Goal: Transaction & Acquisition: Purchase product/service

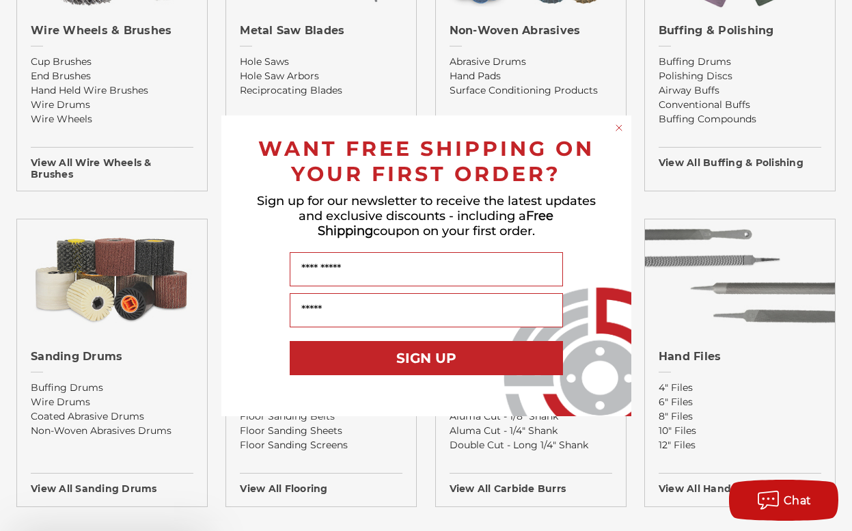
scroll to position [1025, 0]
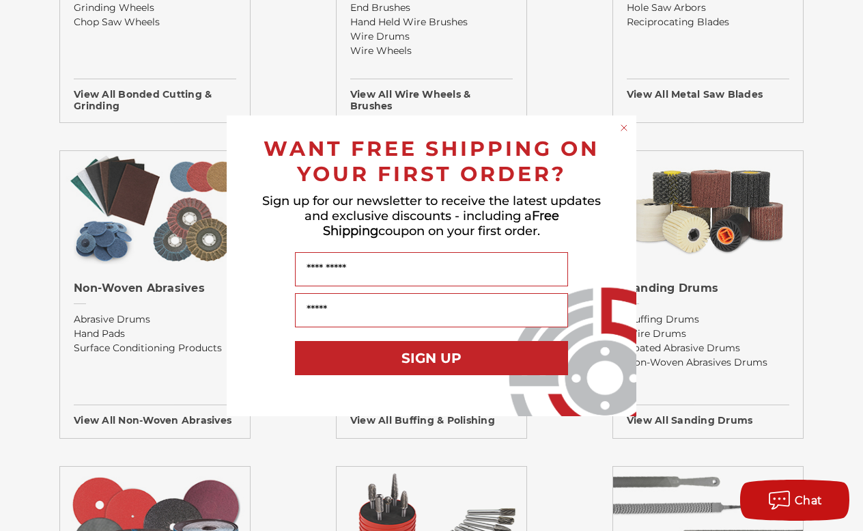
click at [622, 126] on circle "Close dialog" at bounding box center [624, 127] width 13 height 13
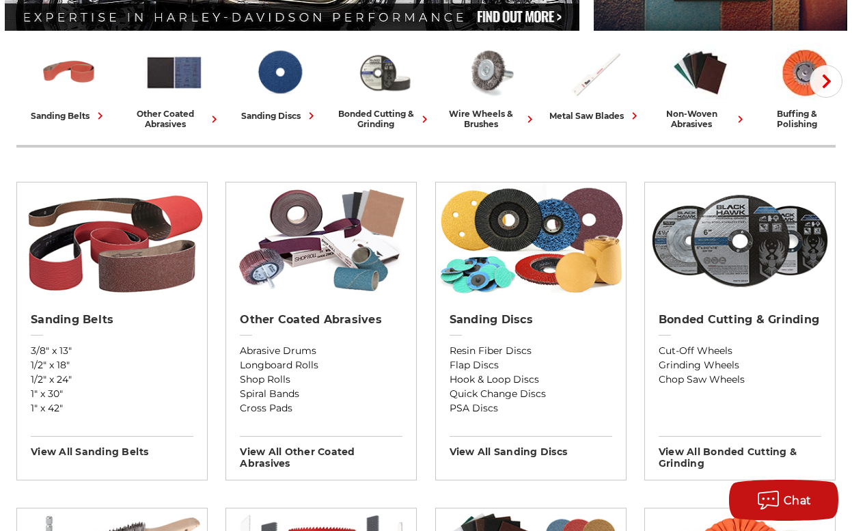
scroll to position [410, 0]
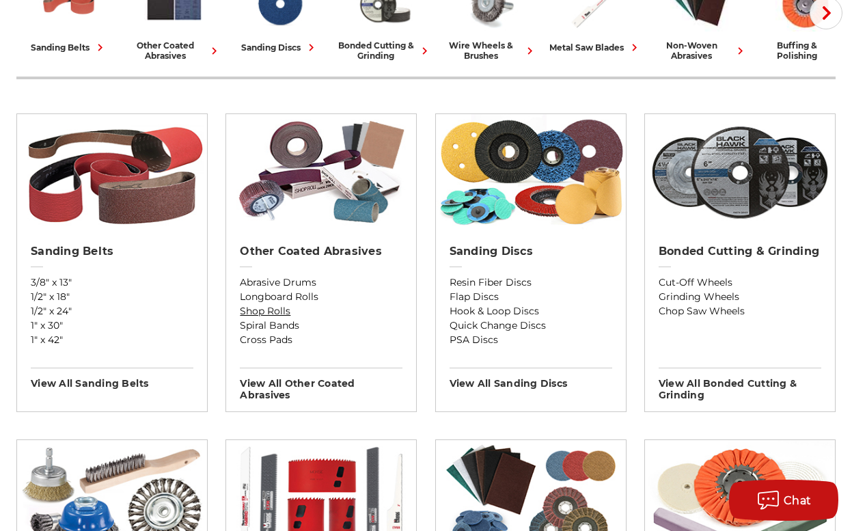
click at [376, 309] on link "Shop Rolls" at bounding box center [321, 311] width 163 height 14
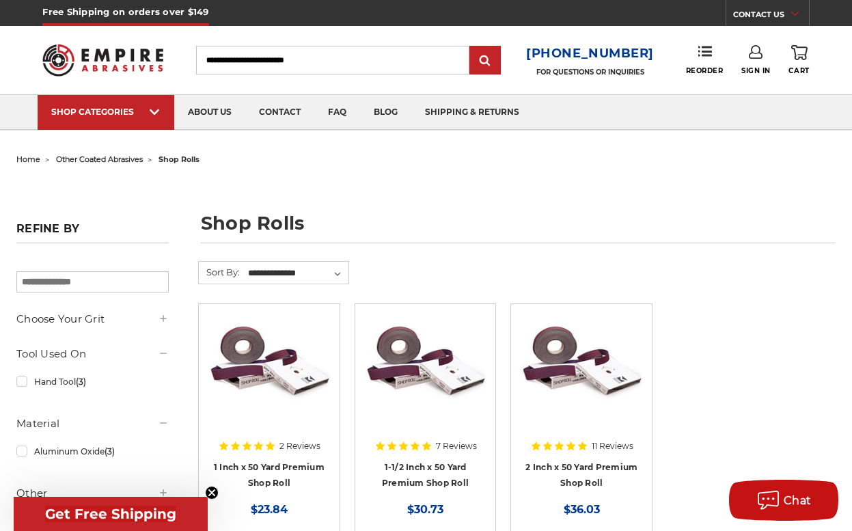
click at [279, 51] on input "Search" at bounding box center [333, 60] width 274 height 29
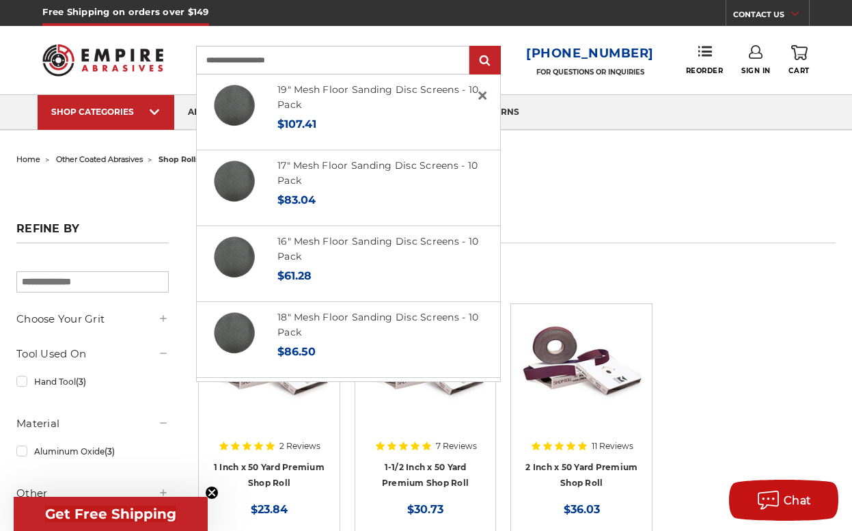
type input "**********"
click at [471, 47] on input "submit" at bounding box center [484, 60] width 27 height 27
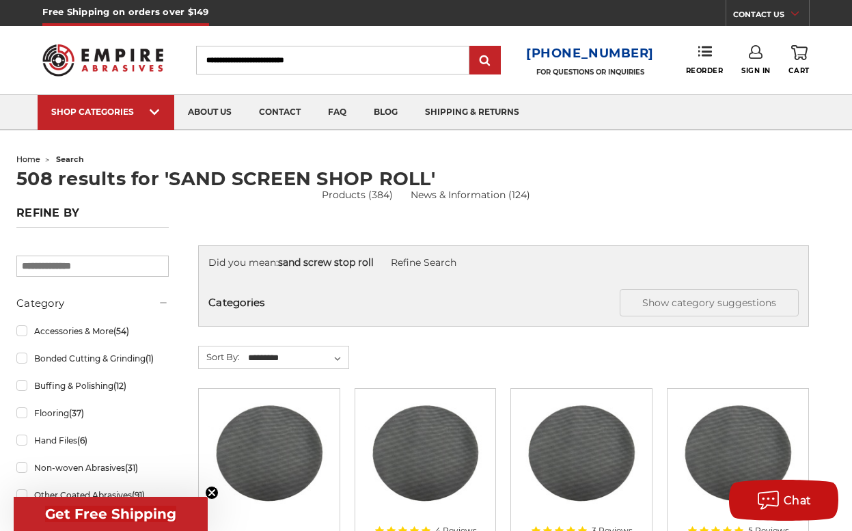
click at [231, 54] on input "Search" at bounding box center [333, 60] width 274 height 29
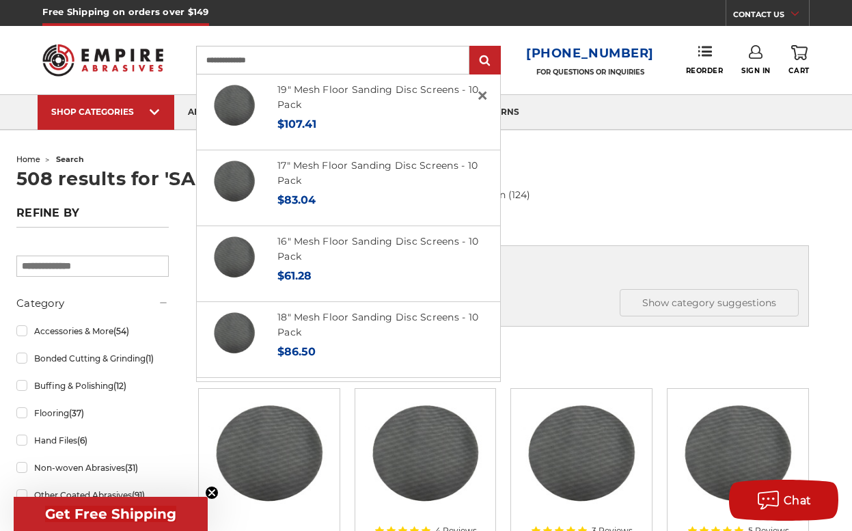
type input "**********"
click at [471, 47] on input "submit" at bounding box center [484, 60] width 27 height 27
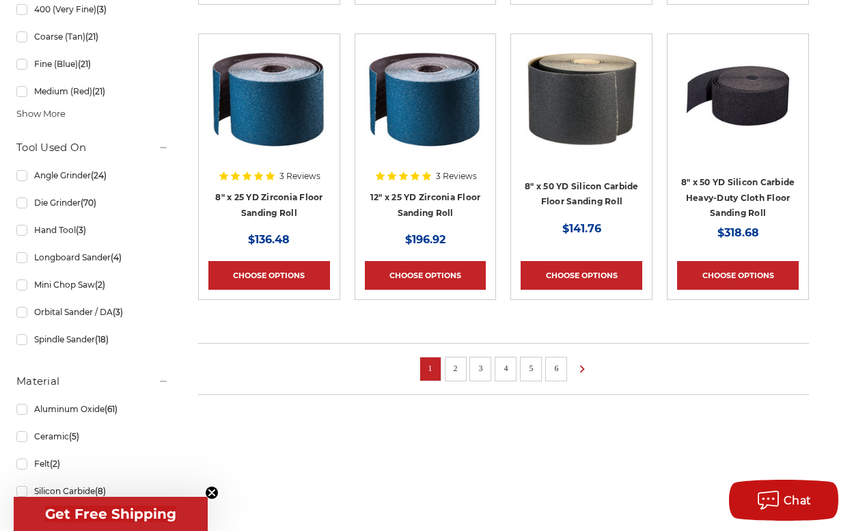
scroll to position [876, 0]
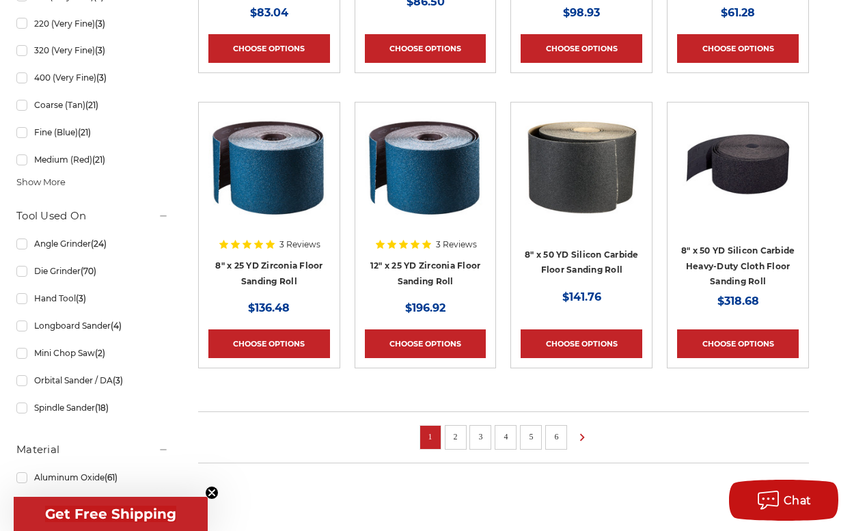
click at [462, 434] on link "2" at bounding box center [456, 436] width 14 height 15
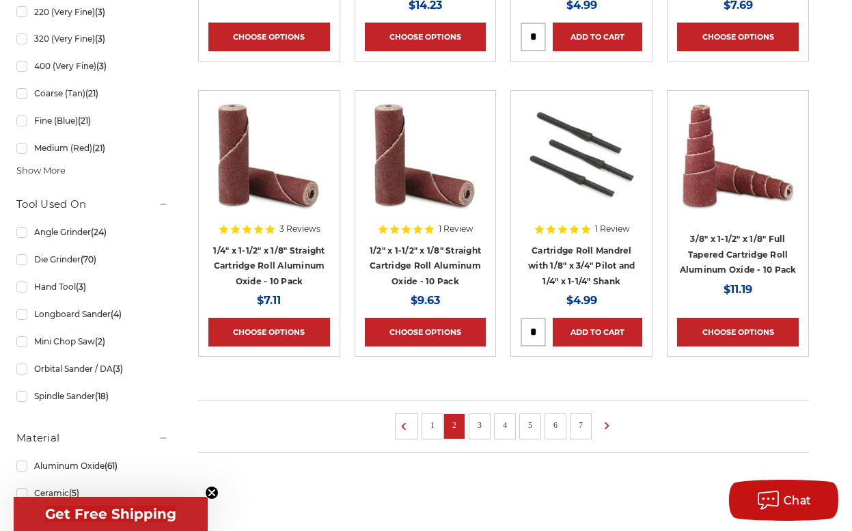
scroll to position [956, 0]
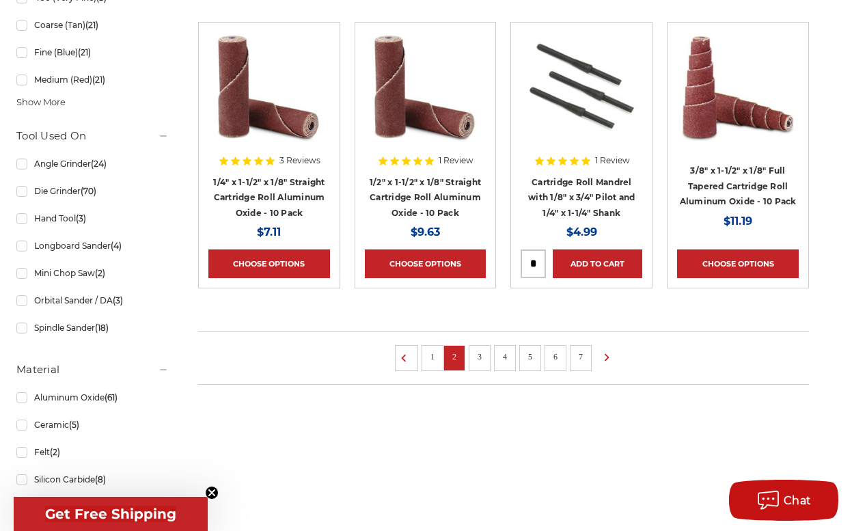
click at [486, 364] on link "3" at bounding box center [480, 356] width 14 height 15
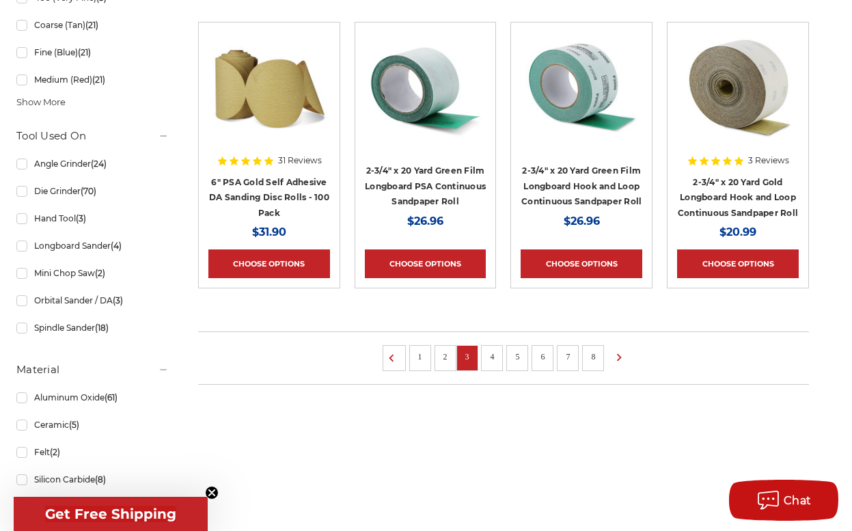
scroll to position [1025, 0]
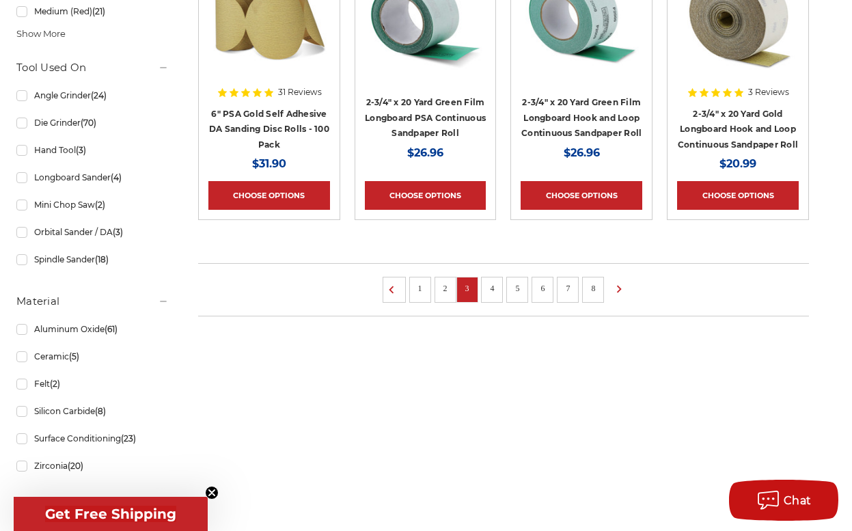
click at [496, 296] on link "4" at bounding box center [492, 288] width 14 height 15
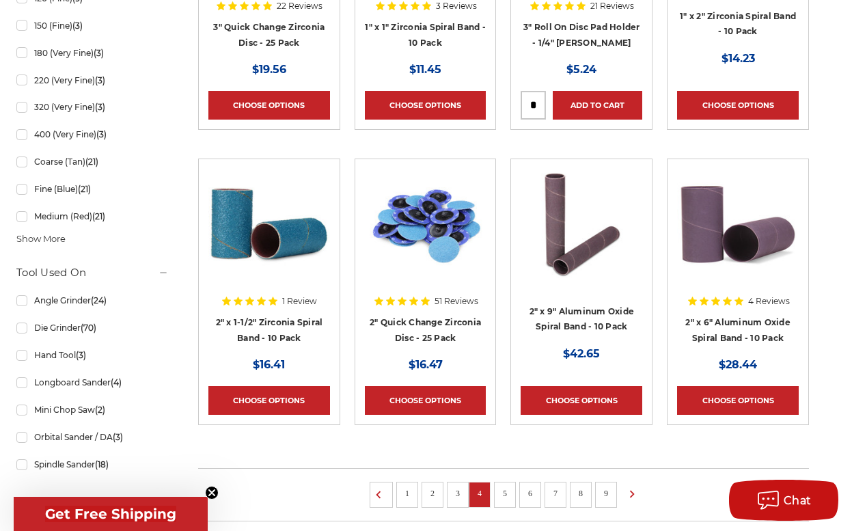
scroll to position [888, 0]
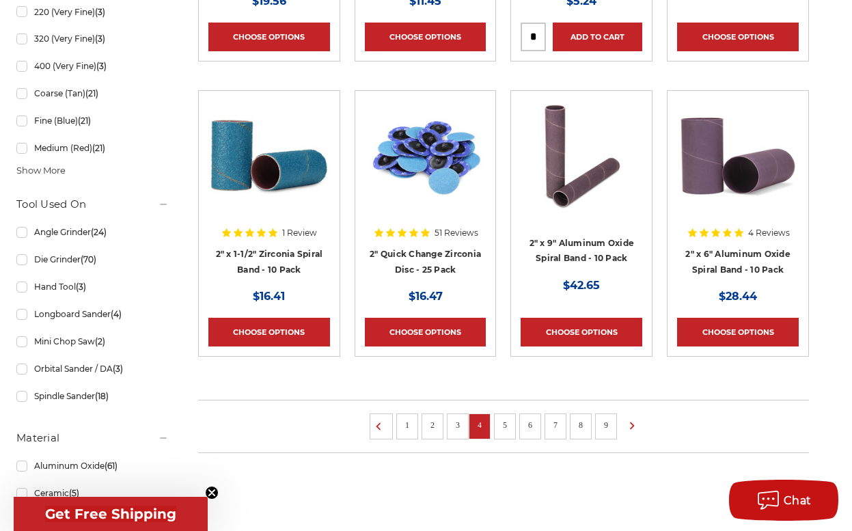
click at [510, 432] on link "5" at bounding box center [505, 424] width 14 height 15
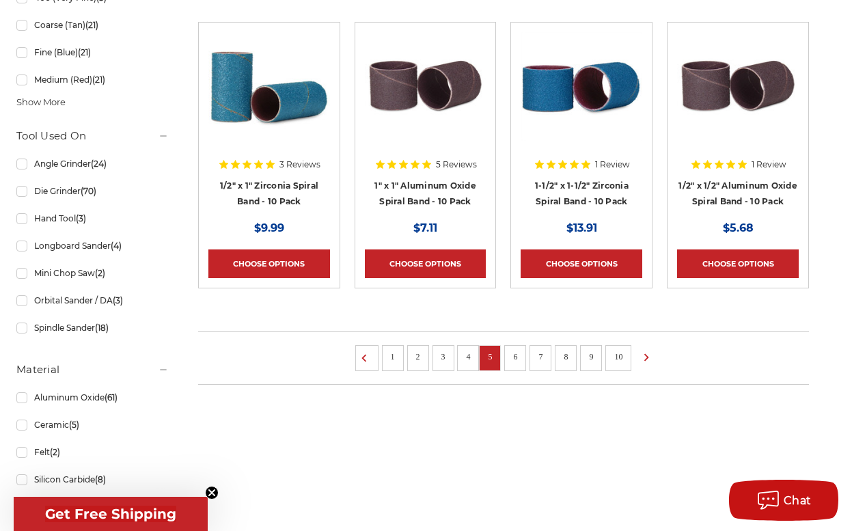
scroll to position [1025, 0]
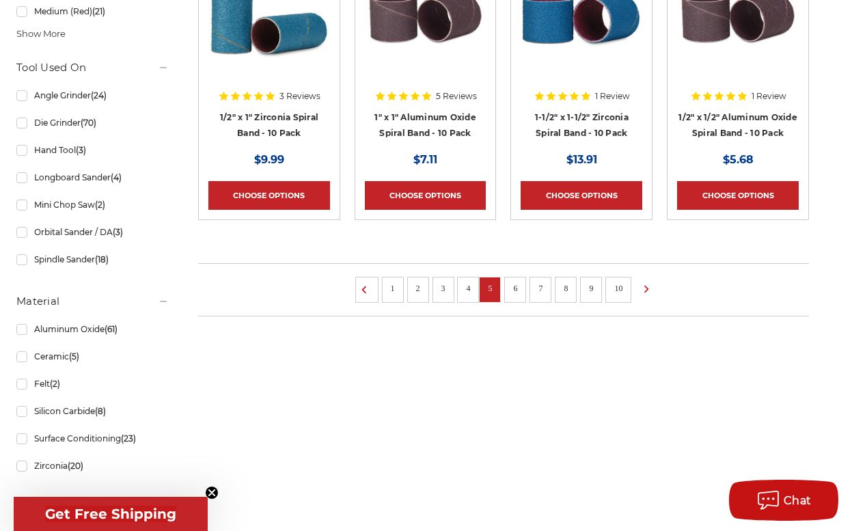
click at [522, 286] on link "6" at bounding box center [515, 288] width 14 height 15
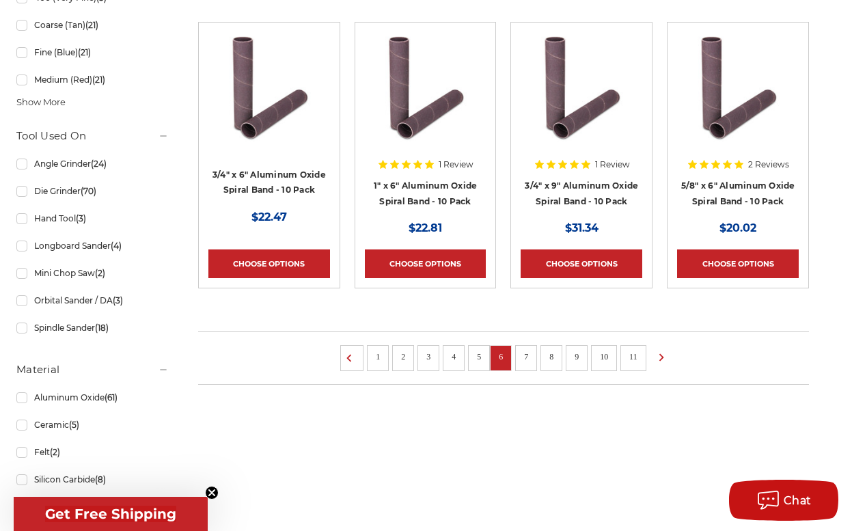
scroll to position [1025, 0]
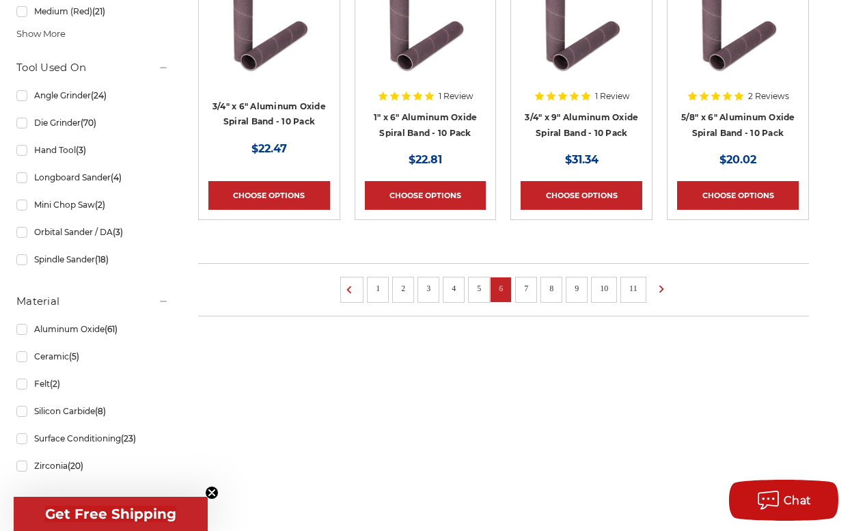
click at [533, 287] on link "7" at bounding box center [526, 288] width 14 height 15
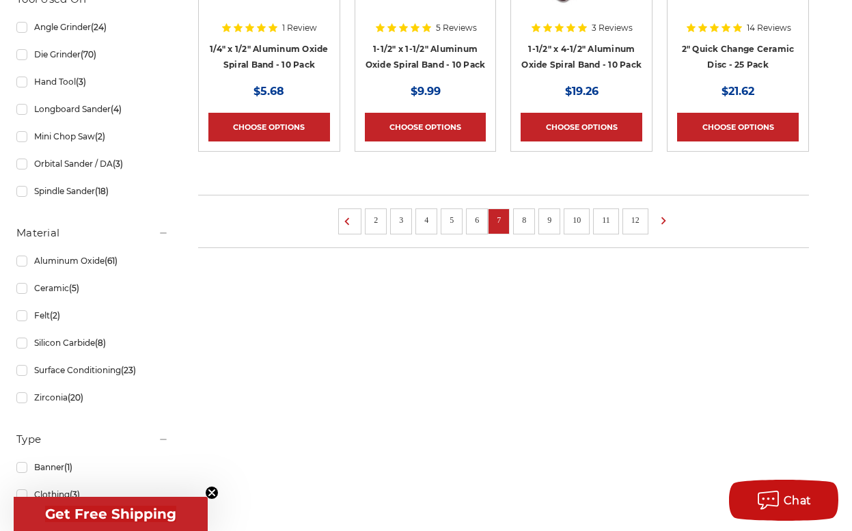
scroll to position [956, 0]
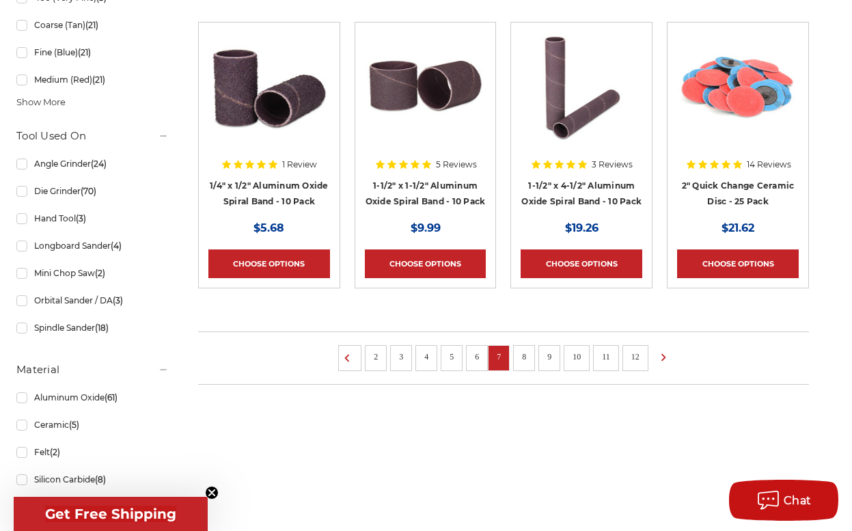
click at [531, 358] on link "8" at bounding box center [524, 356] width 14 height 15
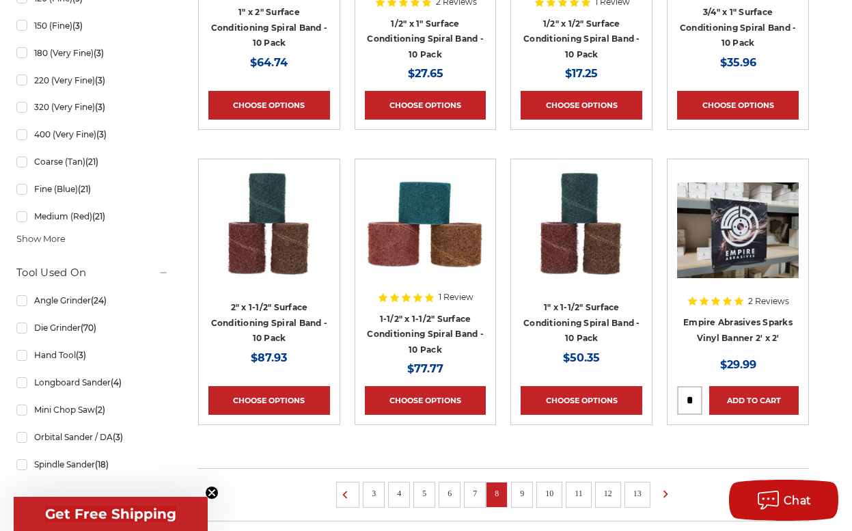
scroll to position [888, 0]
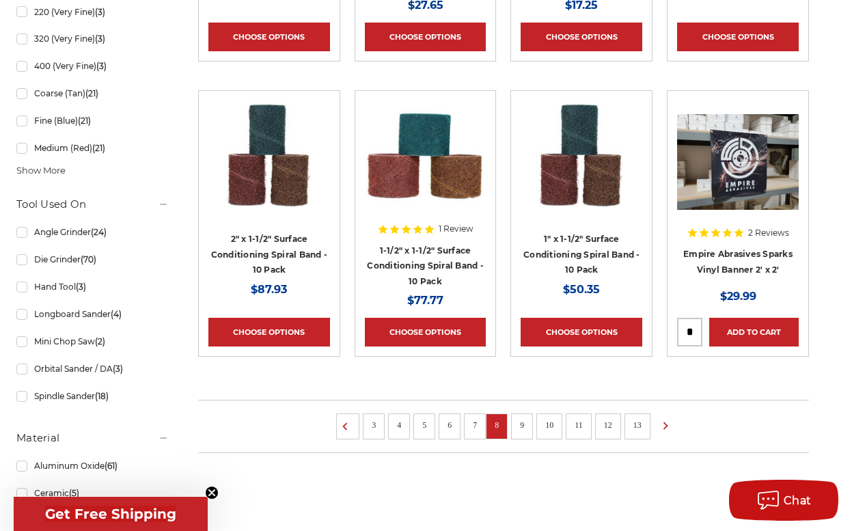
click at [529, 423] on link "9" at bounding box center [522, 424] width 14 height 15
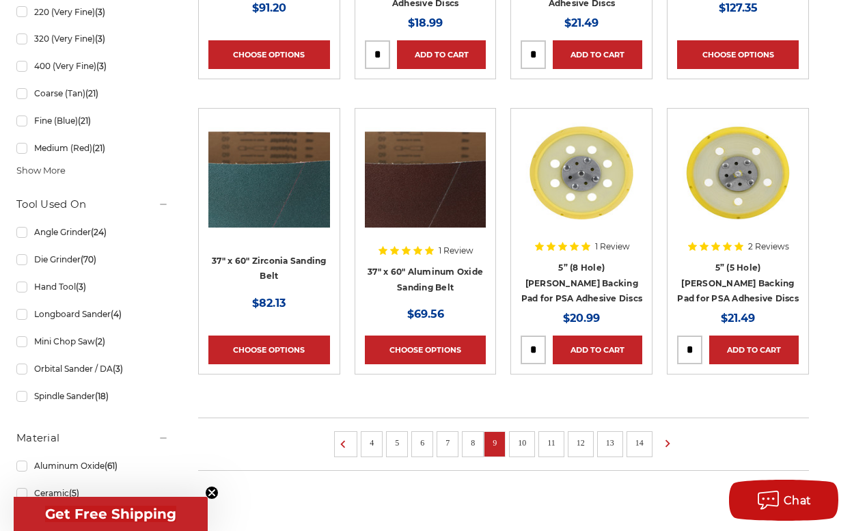
scroll to position [1025, 0]
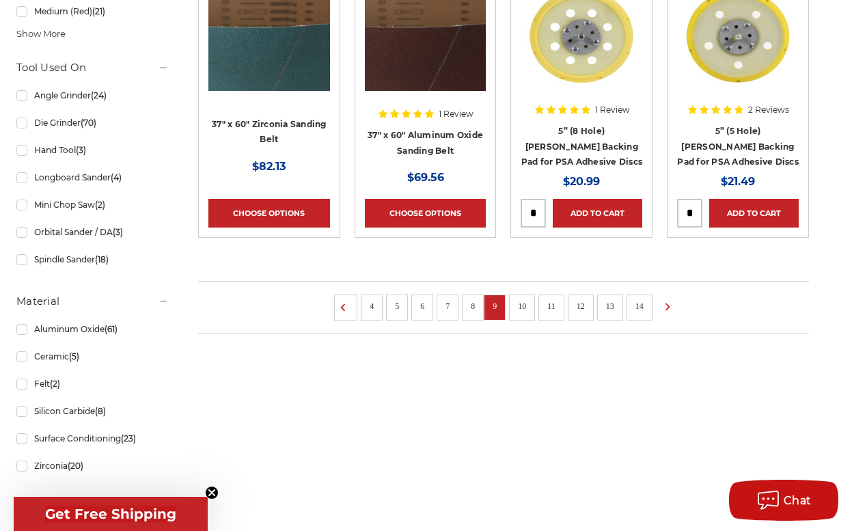
click at [529, 303] on link "10" at bounding box center [522, 305] width 18 height 15
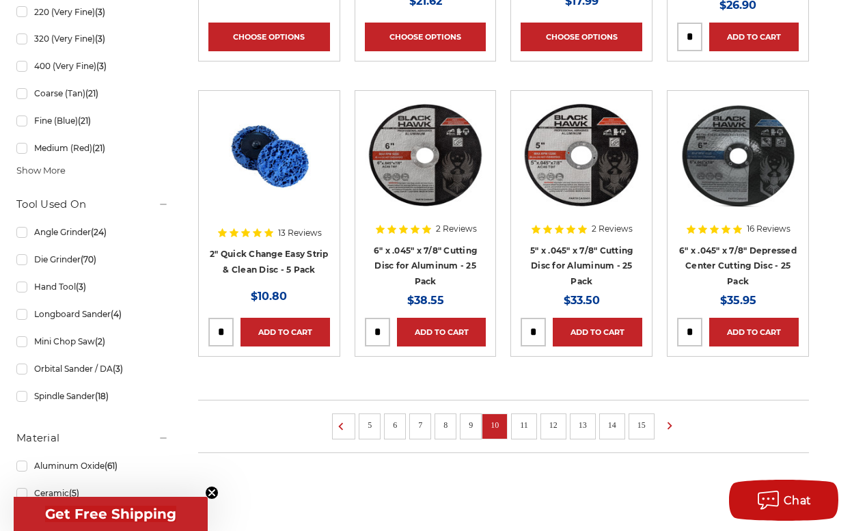
scroll to position [956, 0]
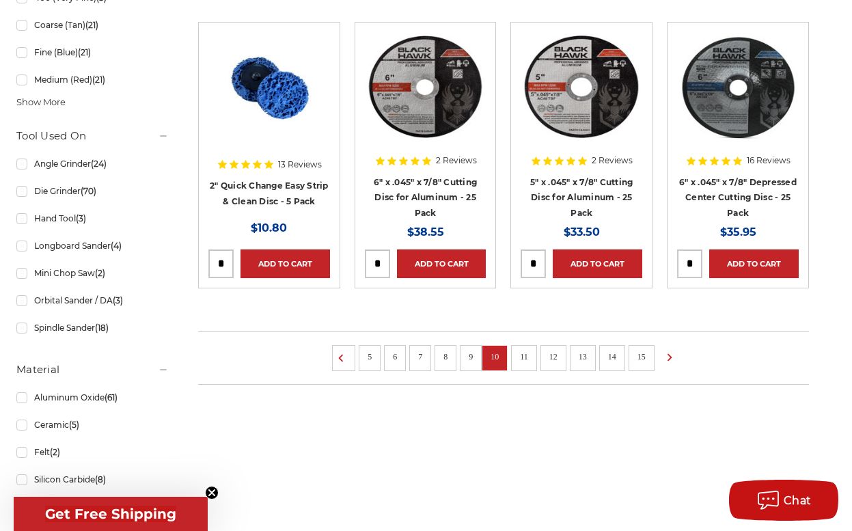
click at [531, 354] on link "11" at bounding box center [524, 356] width 18 height 15
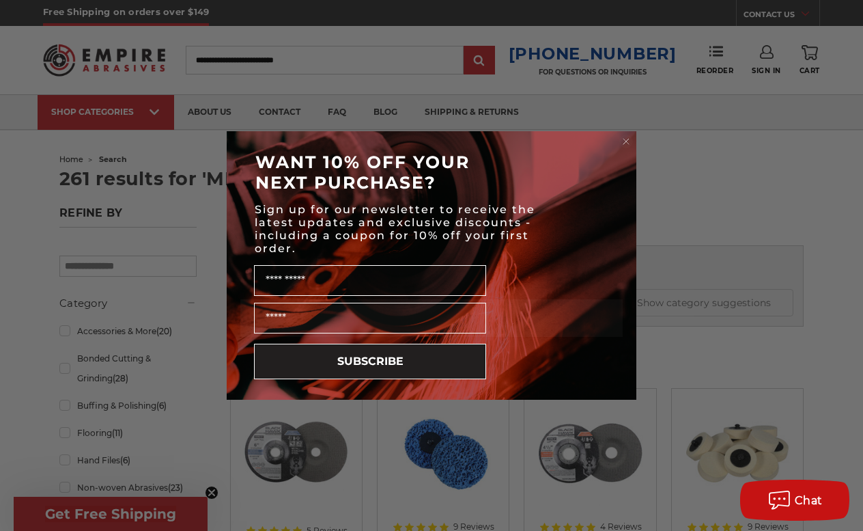
click at [68, 155] on div "Close dialog WANT 10% OFF YOUR NEXT PURCHASE? Sign up for our newsletter to rec…" at bounding box center [431, 265] width 863 height 531
click at [70, 160] on div "Close dialog WANT 10% OFF YOUR NEXT PURCHASE? Sign up for our newsletter to rec…" at bounding box center [431, 265] width 863 height 531
click at [626, 139] on circle "Close dialog" at bounding box center [626, 141] width 13 height 13
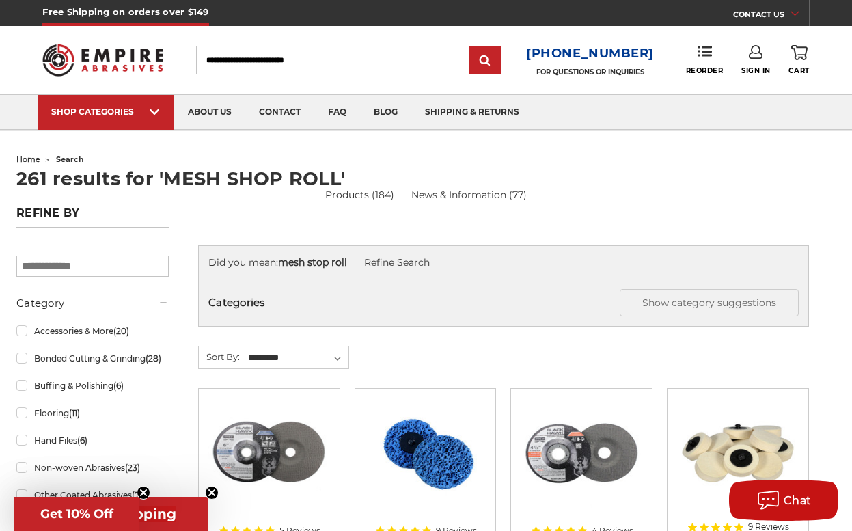
click at [40, 160] on span "home" at bounding box center [28, 159] width 24 height 10
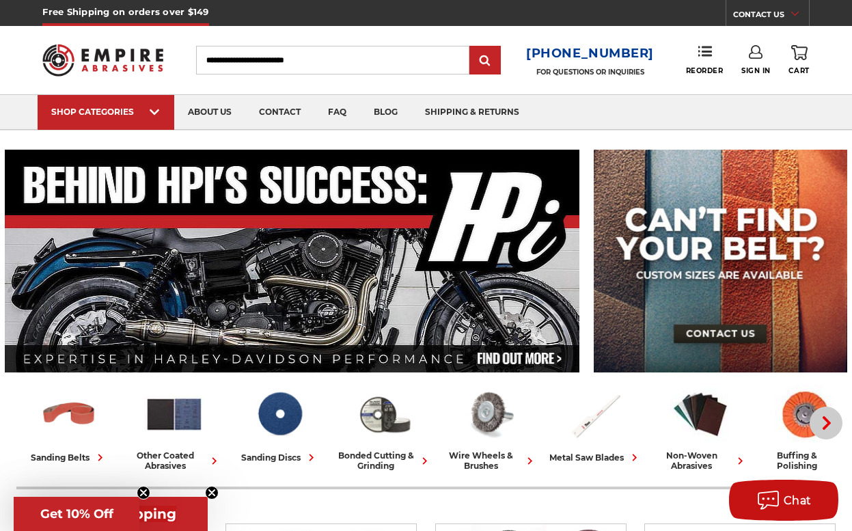
click at [822, 421] on use "button" at bounding box center [826, 423] width 8 height 14
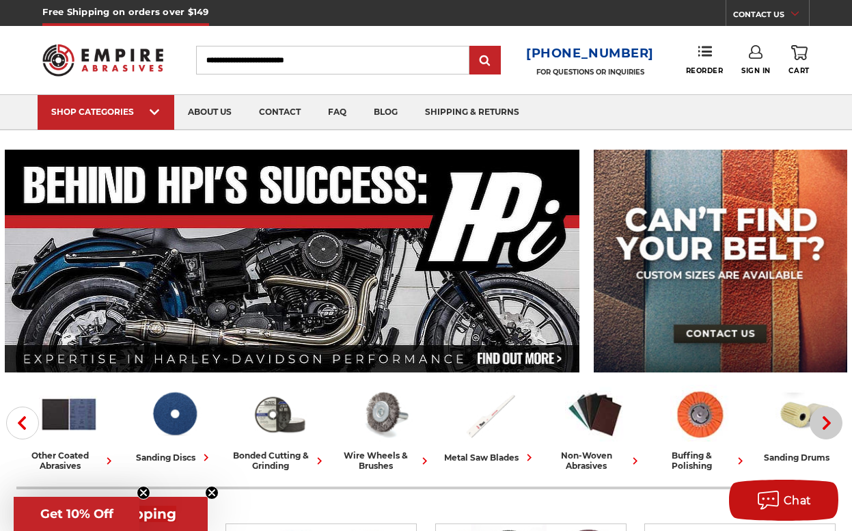
click at [822, 421] on use "button" at bounding box center [826, 423] width 8 height 14
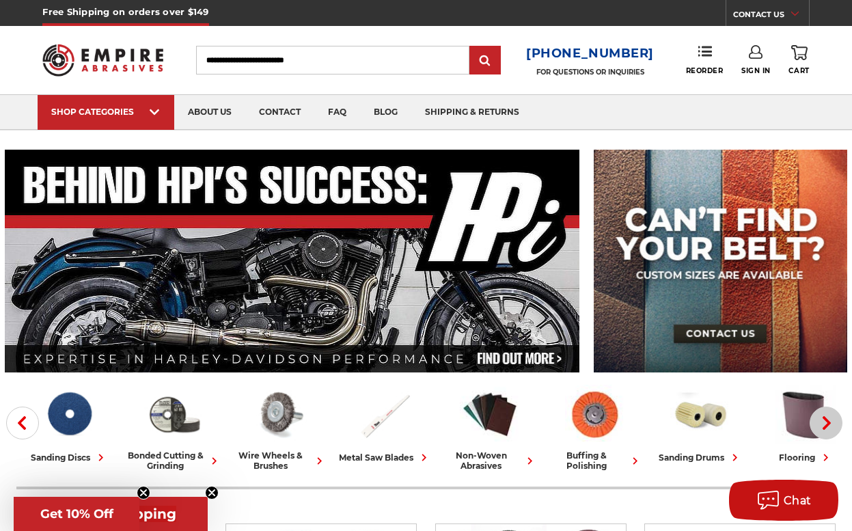
click at [822, 421] on use "button" at bounding box center [826, 423] width 8 height 14
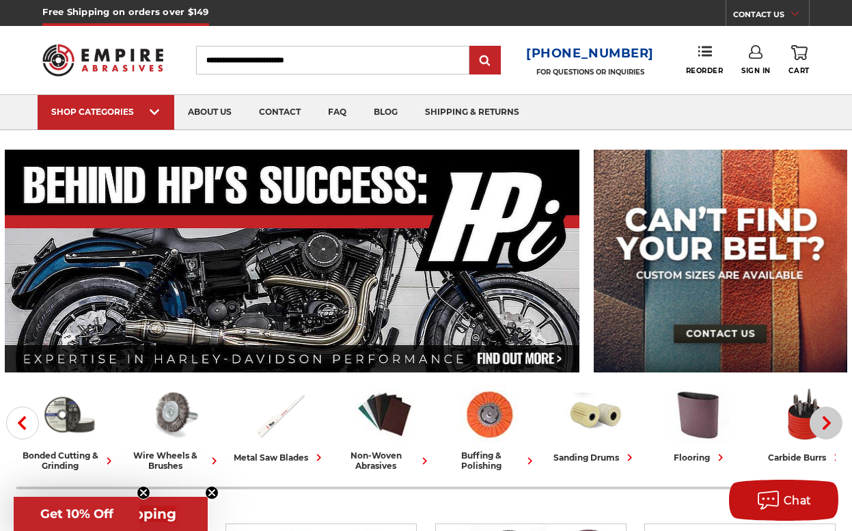
click at [822, 421] on use "button" at bounding box center [826, 423] width 8 height 14
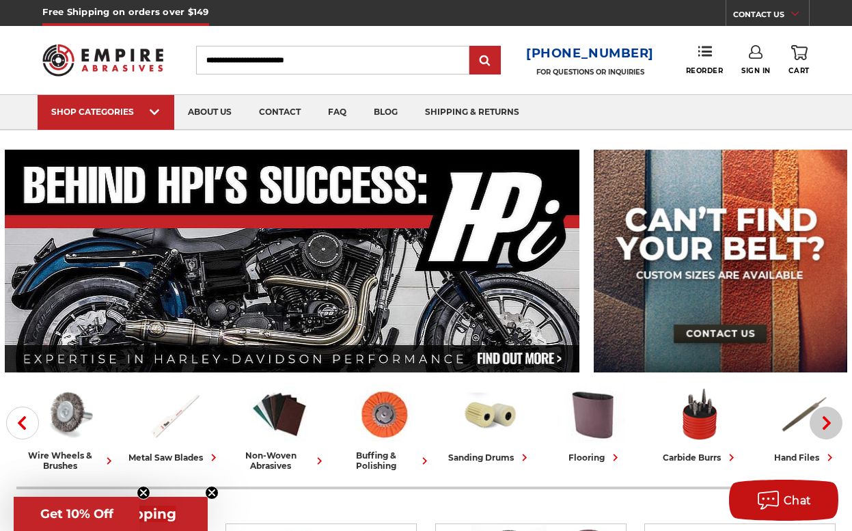
click at [822, 421] on use "button" at bounding box center [826, 423] width 8 height 14
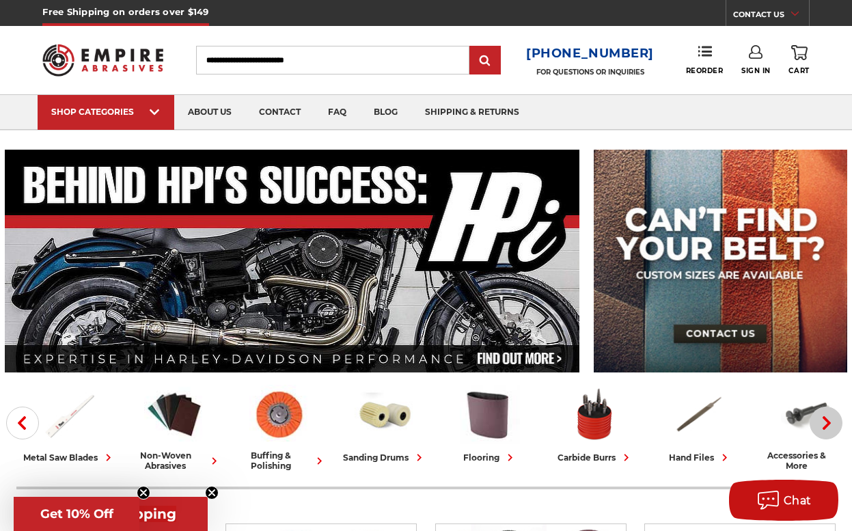
click at [822, 421] on use "button" at bounding box center [826, 423] width 8 height 14
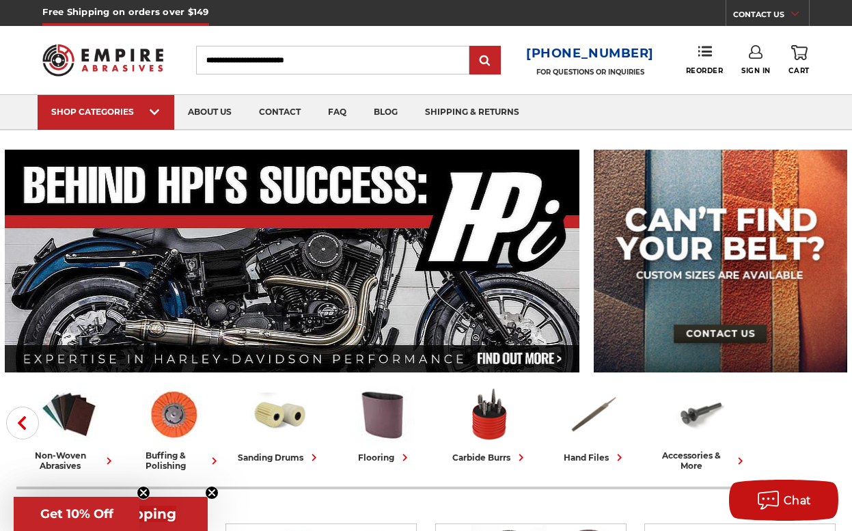
click at [216, 58] on input "Search" at bounding box center [333, 60] width 274 height 29
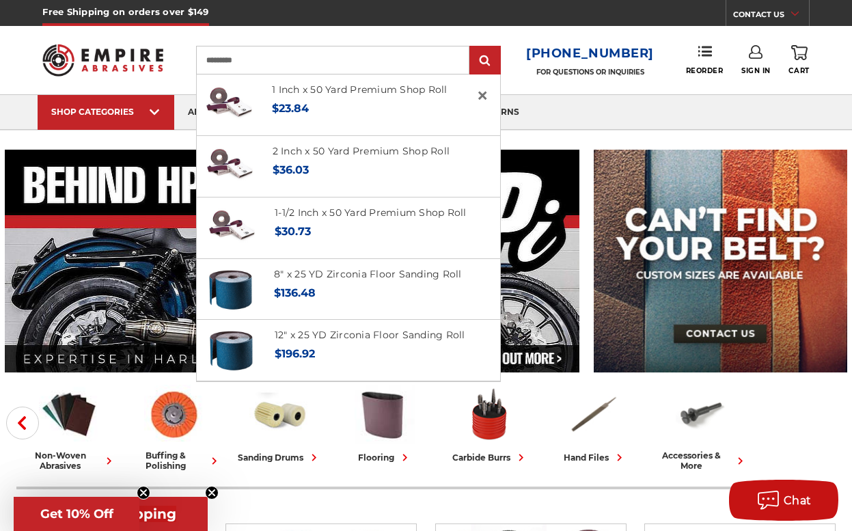
type input "*********"
click at [471, 47] on input "submit" at bounding box center [484, 60] width 27 height 27
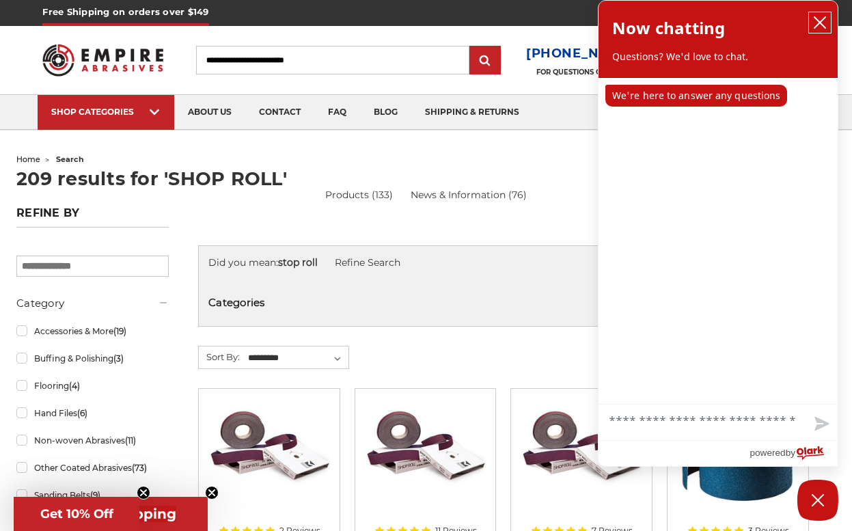
click at [820, 23] on icon "close chatbox" at bounding box center [819, 22] width 11 height 11
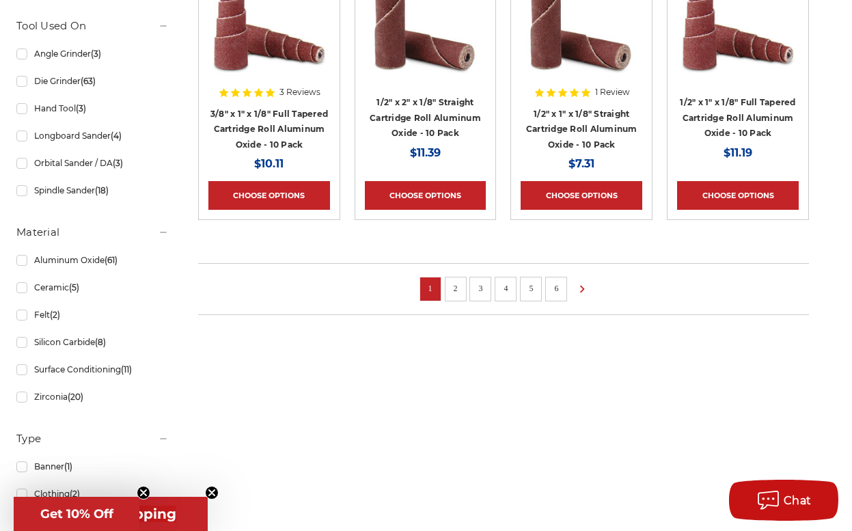
scroll to position [1093, 0]
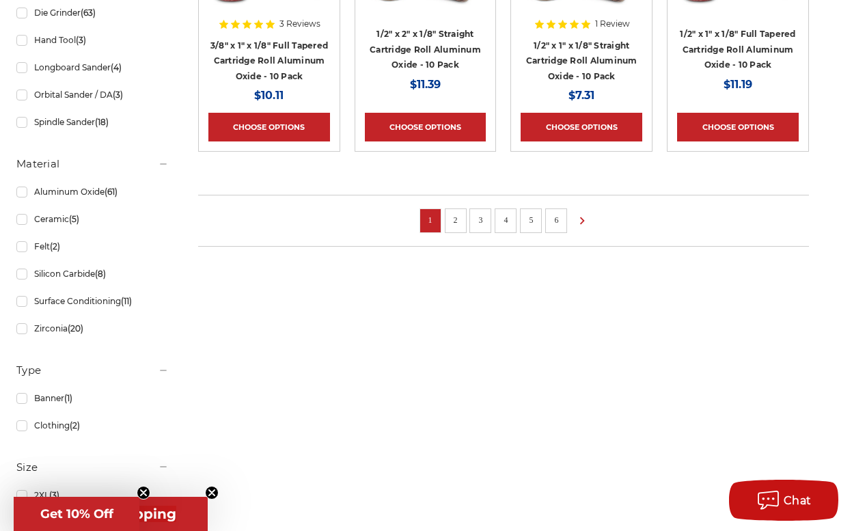
click at [462, 227] on link "2" at bounding box center [456, 219] width 14 height 15
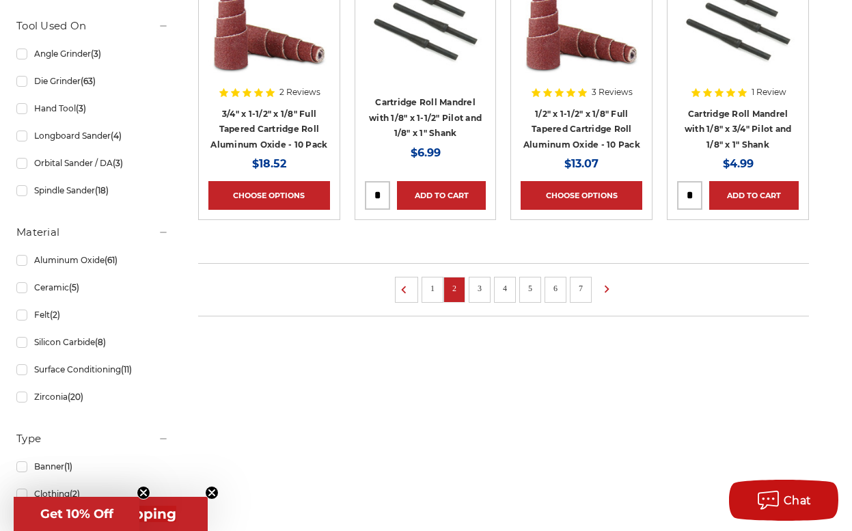
scroll to position [1093, 0]
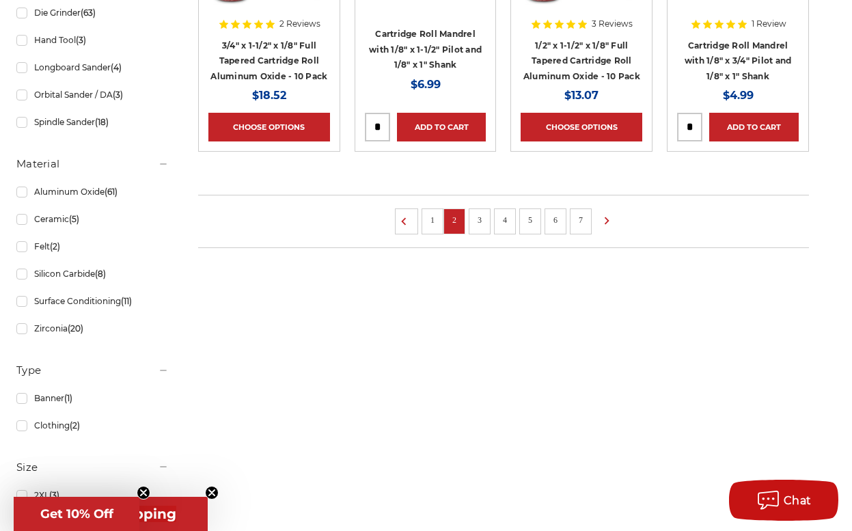
click at [438, 227] on link "1" at bounding box center [433, 219] width 14 height 15
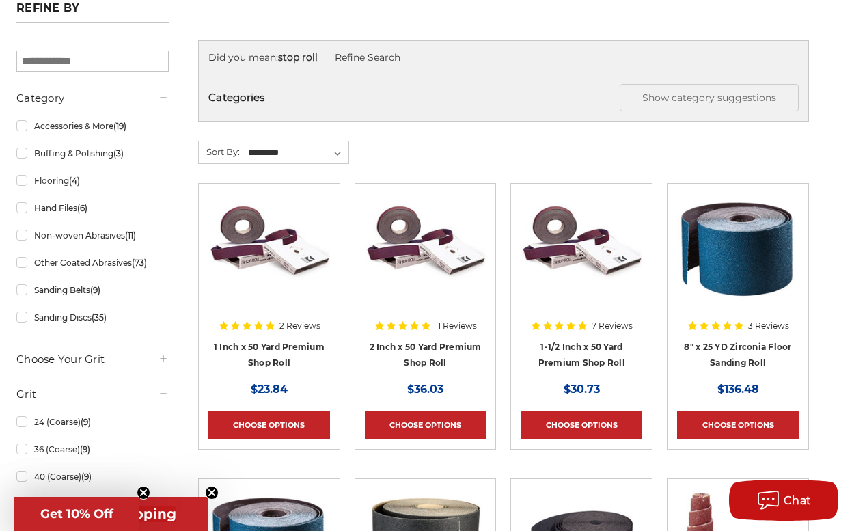
scroll to position [342, 0]
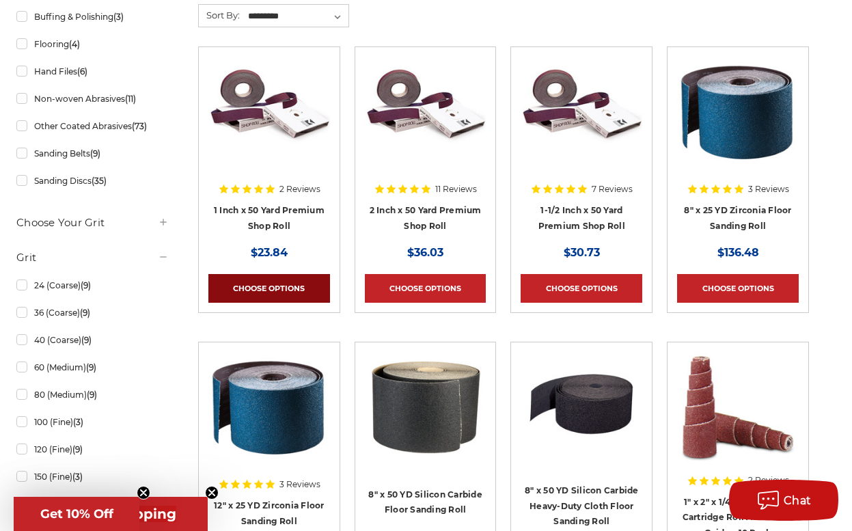
click at [305, 287] on link "Choose Options" at bounding box center [269, 288] width 122 height 29
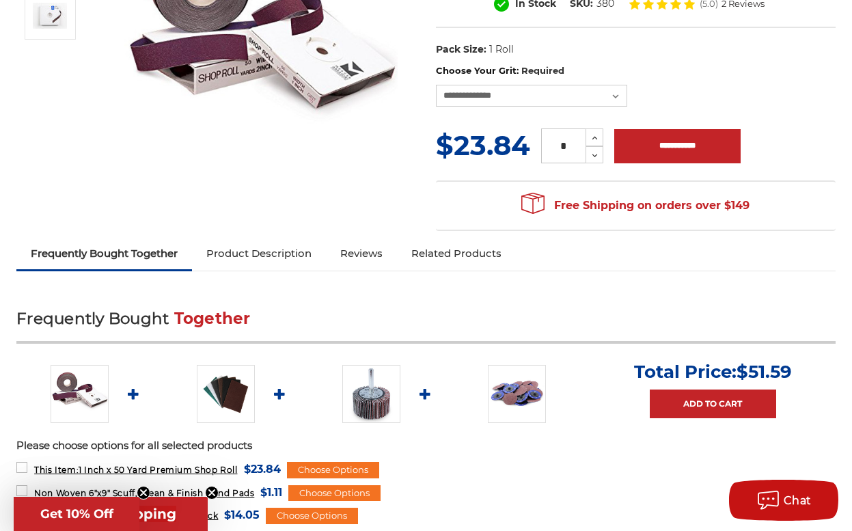
scroll to position [205, 0]
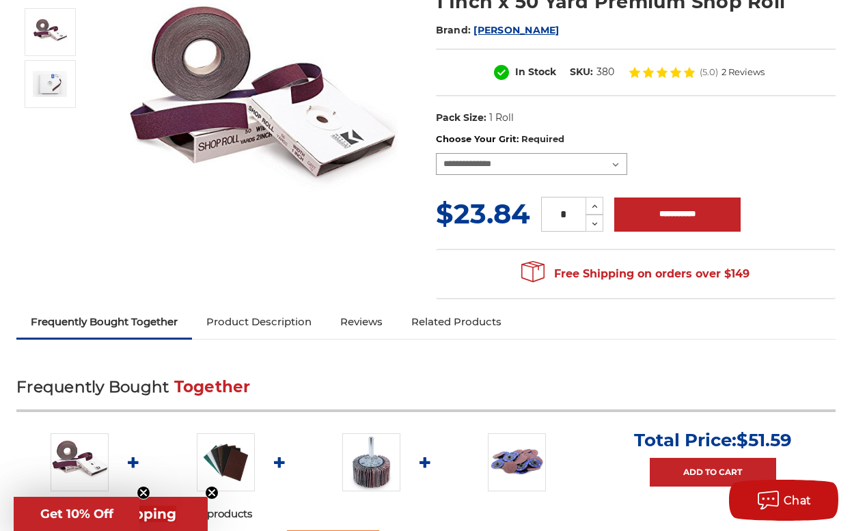
click at [561, 164] on select "**********" at bounding box center [531, 164] width 191 height 22
click at [311, 244] on img at bounding box center [260, 110] width 273 height 273
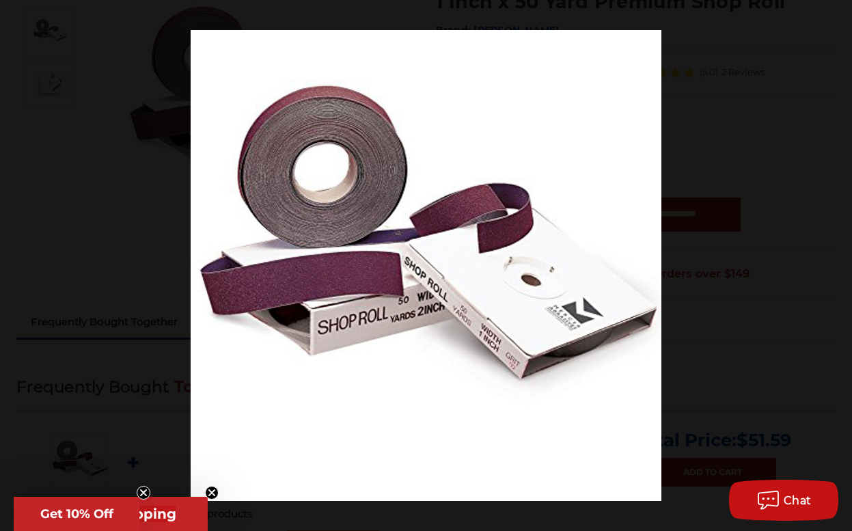
click at [837, 15] on button at bounding box center [837, 15] width 30 height 30
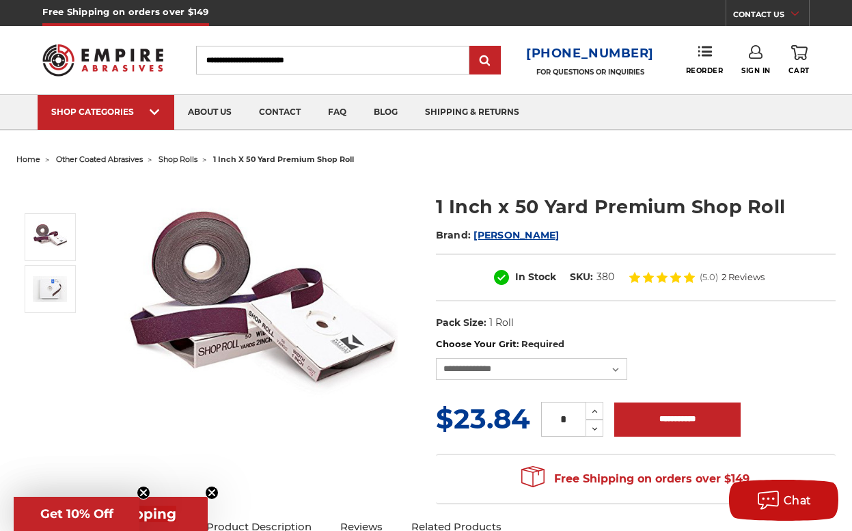
click at [197, 153] on li "shop rolls" at bounding box center [170, 160] width 55 height 20
click at [197, 157] on span "shop rolls" at bounding box center [177, 159] width 39 height 10
